Goal: Information Seeking & Learning: Find contact information

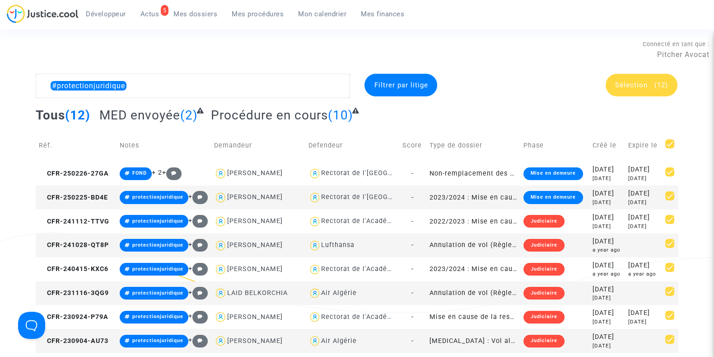
click at [193, 11] on span "Mes dossiers" at bounding box center [196, 14] width 44 height 8
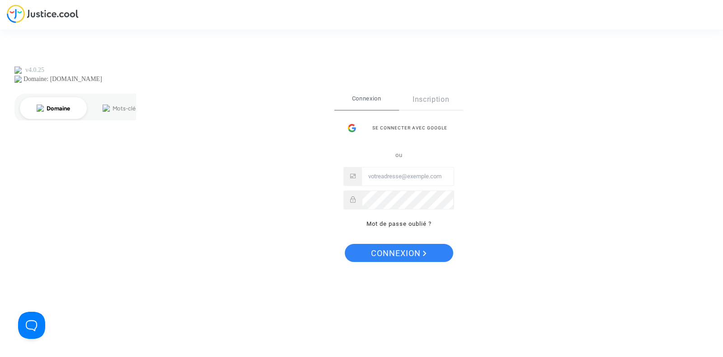
type input "joyce@pitcher-avocat.fr"
click at [437, 253] on button "Connexion" at bounding box center [399, 253] width 108 height 18
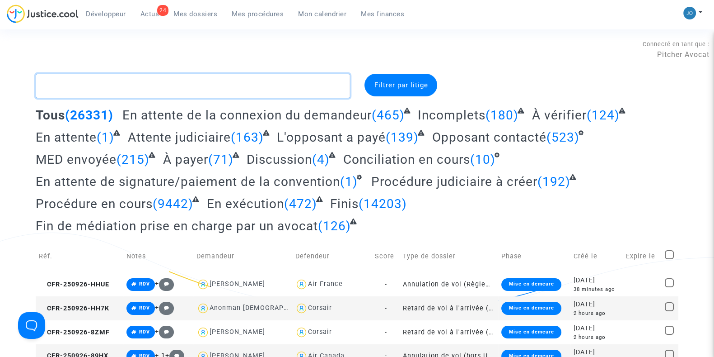
click at [284, 88] on textarea at bounding box center [193, 86] width 315 height 24
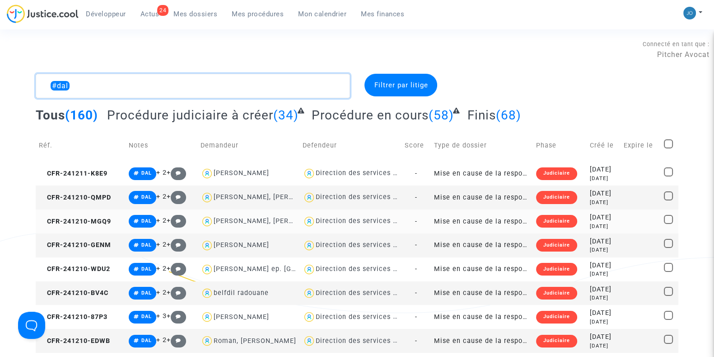
type textarea "#dal"
click at [612, 213] on div "[DATE]" at bounding box center [604, 217] width 28 height 10
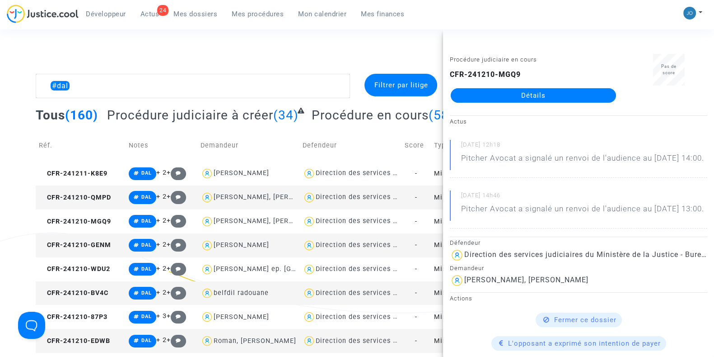
click at [526, 99] on link "Détails" at bounding box center [533, 95] width 165 height 14
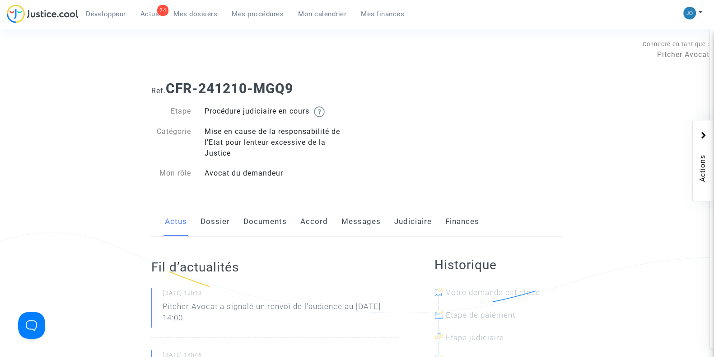
click at [253, 225] on link "Documents" at bounding box center [265, 222] width 43 height 30
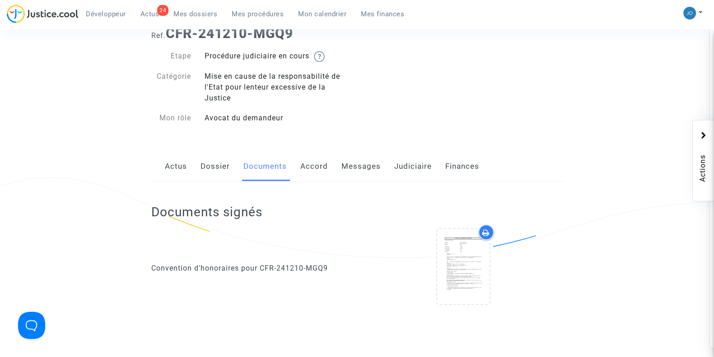
scroll to position [55, 0]
click at [212, 174] on link "Dossier" at bounding box center [215, 167] width 29 height 30
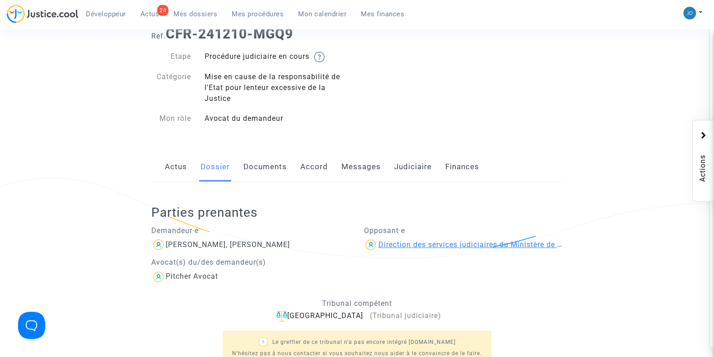
click at [420, 242] on div "Direction des services judiciaires du Ministère de la Justice - Bureau FIP4" at bounding box center [510, 244] width 265 height 9
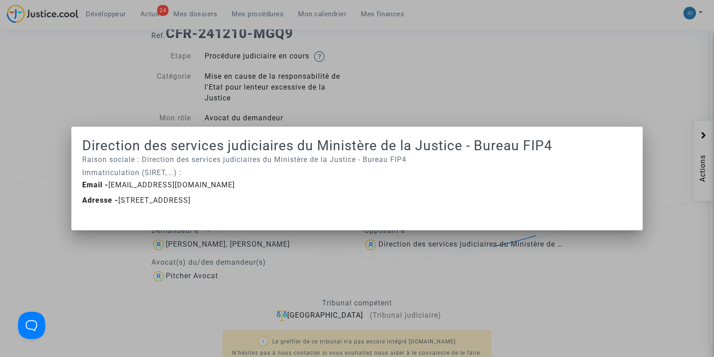
drag, startPoint x: 257, startPoint y: 184, endPoint x: 104, endPoint y: 185, distance: 152.3
click at [104, 185] on div "Email - [EMAIL_ADDRESS][DOMAIN_NAME]" at bounding box center [357, 184] width 564 height 11
copy span "[EMAIL_ADDRESS][DOMAIN_NAME]"
click at [264, 164] on p "Raison sociale : Direction des services judiciaires du Ministère de la Justice …" at bounding box center [357, 159] width 550 height 11
click at [410, 72] on div at bounding box center [357, 178] width 714 height 357
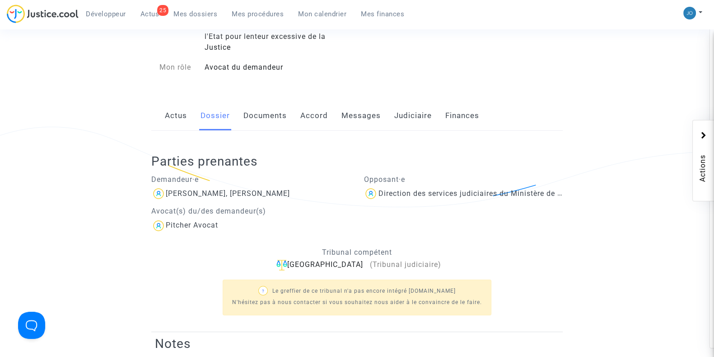
scroll to position [98, 0]
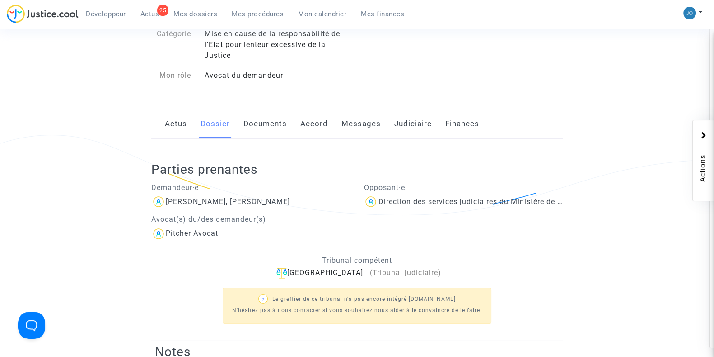
click at [245, 123] on link "Documents" at bounding box center [265, 124] width 43 height 30
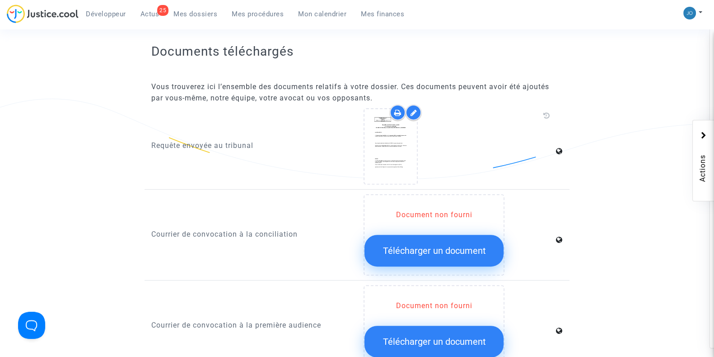
scroll to position [532, 0]
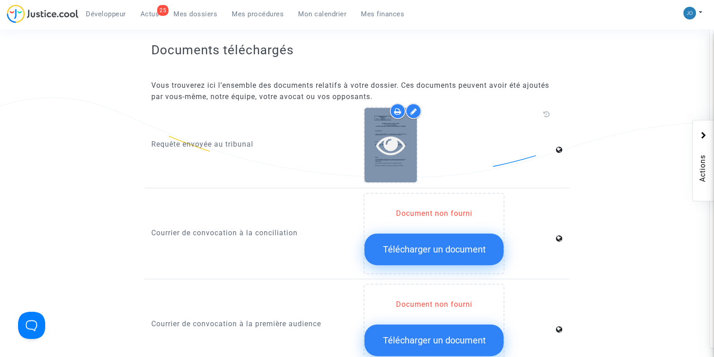
click at [390, 160] on div at bounding box center [391, 145] width 52 height 75
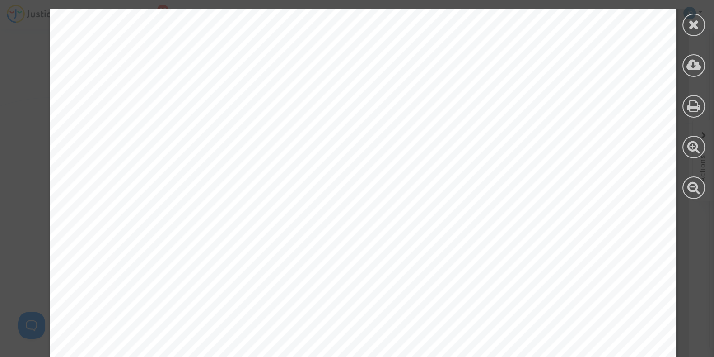
scroll to position [0, 0]
click at [700, 27] on div at bounding box center [694, 25] width 23 height 23
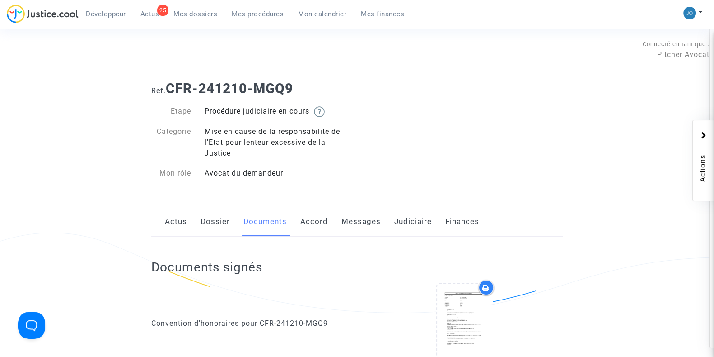
click at [397, 221] on link "Judiciaire" at bounding box center [414, 222] width 38 height 30
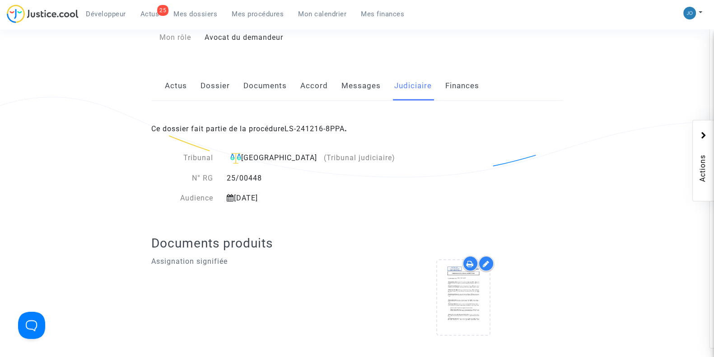
scroll to position [150, 0]
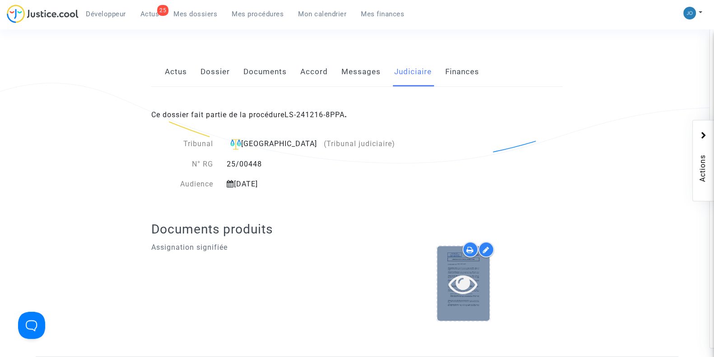
click at [465, 289] on icon at bounding box center [463, 283] width 29 height 29
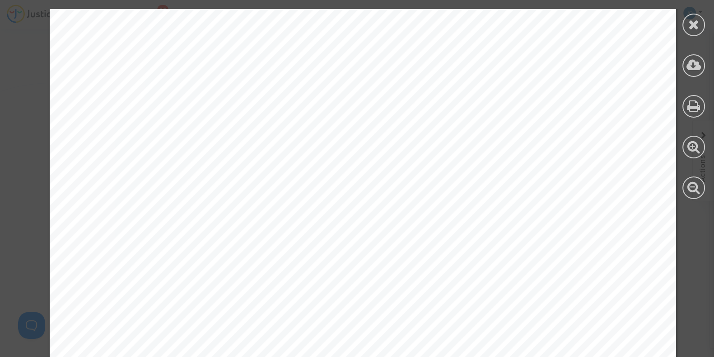
scroll to position [10091, 0]
drag, startPoint x: 136, startPoint y: 51, endPoint x: 394, endPoint y: 84, distance: 259.7
click at [394, 84] on div "Qui se constitue par la présente pour les Demandeurs susvisés, sur la présente …" at bounding box center [363, 111] width 627 height 811
drag, startPoint x: 409, startPoint y: 66, endPoint x: 136, endPoint y: 48, distance: 273.9
click at [136, 48] on div "Qui se constitue par la présente pour les Demandeurs susvisés, sur la présente …" at bounding box center [363, 111] width 627 height 811
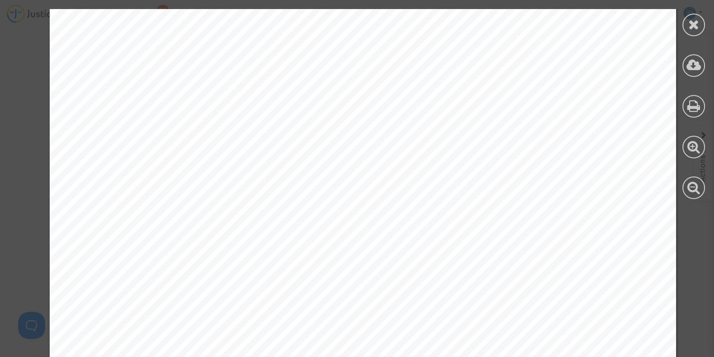
copy div "Qui se constitue par la présente pour les Demandeurs susvisés, sur la présente …"
click at [176, 61] on span "[STREET_ADDRESS][PERSON_NAME]" at bounding box center [248, 63] width 205 height 11
drag, startPoint x: 136, startPoint y: 48, endPoint x: 406, endPoint y: 64, distance: 270.2
click at [406, 64] on div "Qui se constitue par la présente pour les Demandeurs susvisés, sur la présente …" at bounding box center [363, 111] width 627 height 811
copy div "Monsieur l’Agent Judiciaire de l’Etat, ayant son adresse à la Direction des aff…"
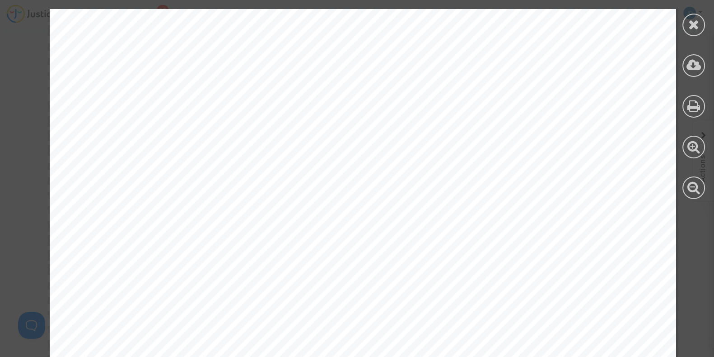
scroll to position [10176, 0]
click at [689, 33] on div at bounding box center [694, 25] width 23 height 23
